Goal: Check status

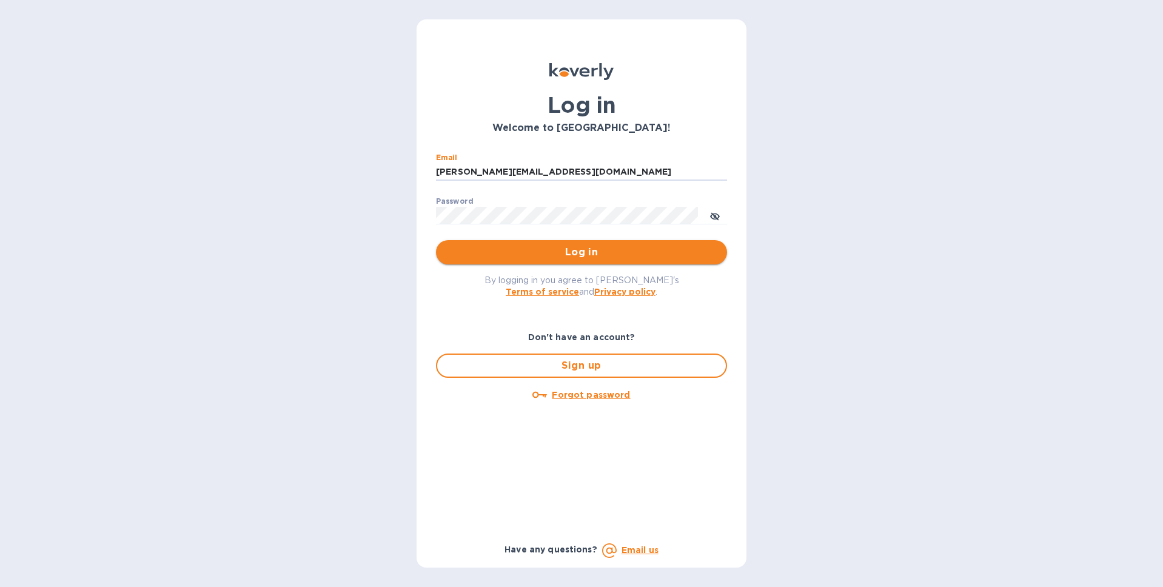
click at [591, 252] on span "Log in" at bounding box center [582, 252] width 272 height 15
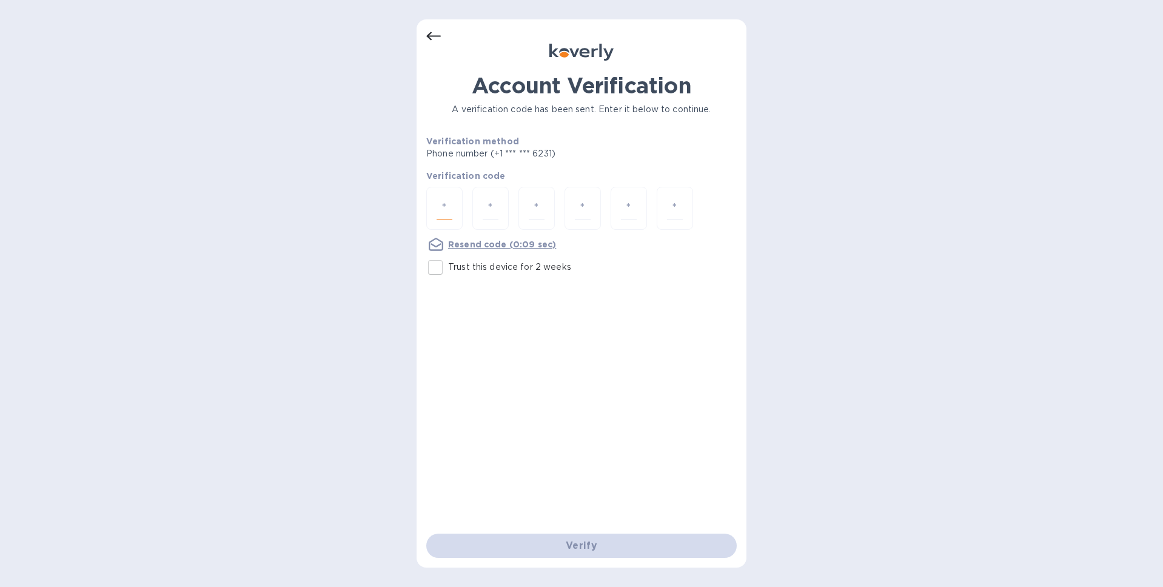
click at [443, 207] on input "number" at bounding box center [445, 208] width 16 height 22
type input "9"
type input "8"
type input "1"
type input "6"
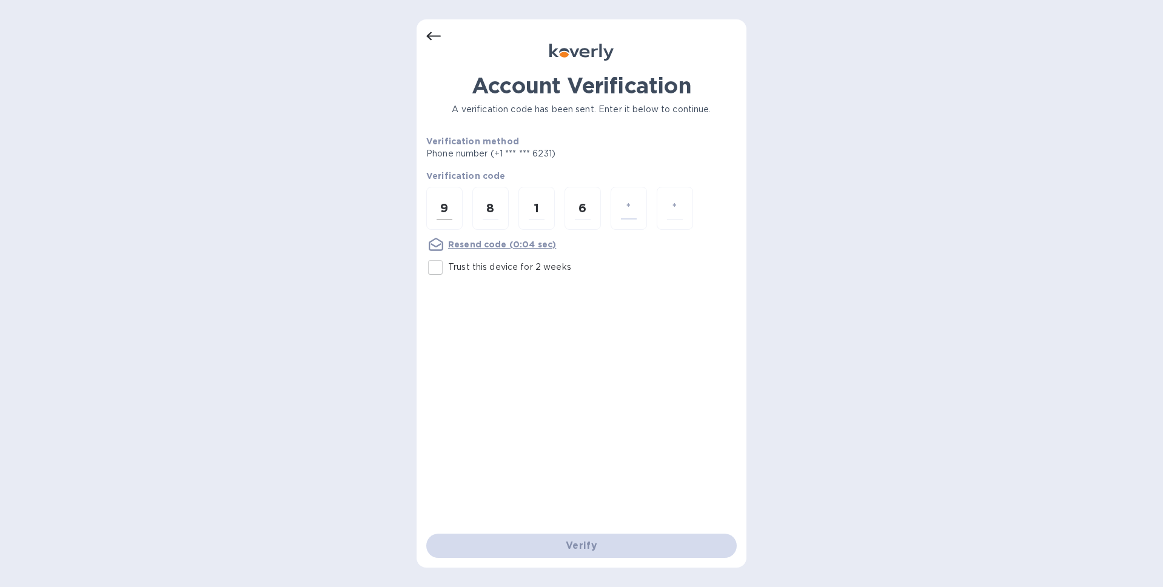
type input "8"
type input "3"
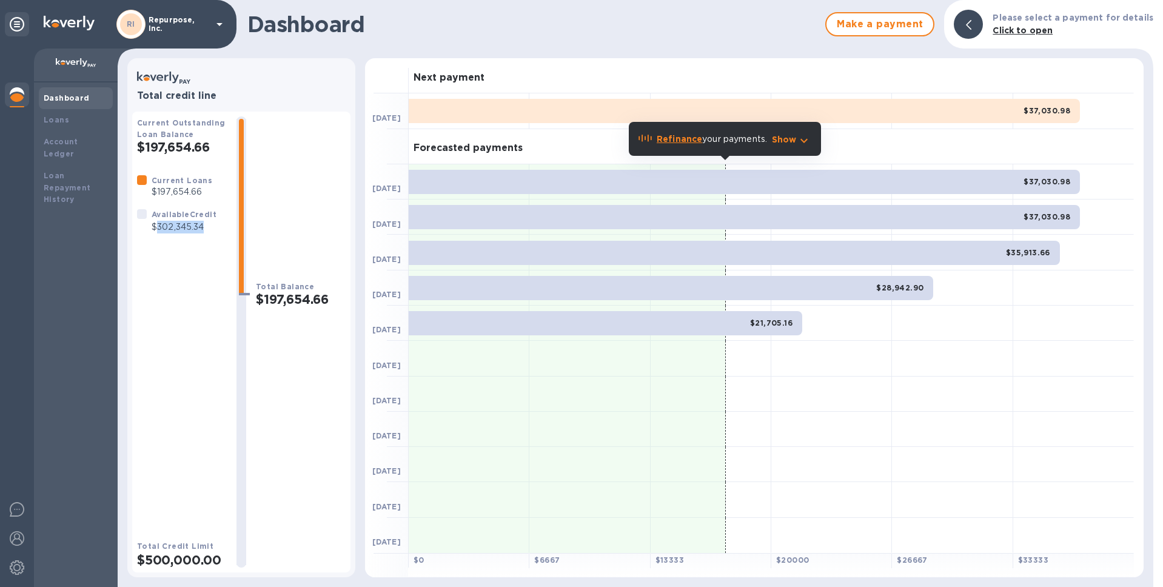
drag, startPoint x: 209, startPoint y: 229, endPoint x: 155, endPoint y: 226, distance: 54.0
click at [155, 226] on p "$302,345.34" at bounding box center [184, 227] width 65 height 13
copy p "302,345.34"
